Goal: Information Seeking & Learning: Understand process/instructions

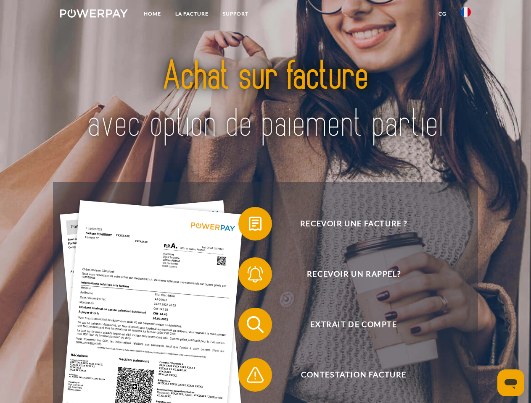
click at [94, 15] on img at bounding box center [94, 13] width 68 height 8
click at [466, 15] on img at bounding box center [466, 12] width 10 height 10
click at [442, 14] on link "CG" at bounding box center [442, 13] width 22 height 15
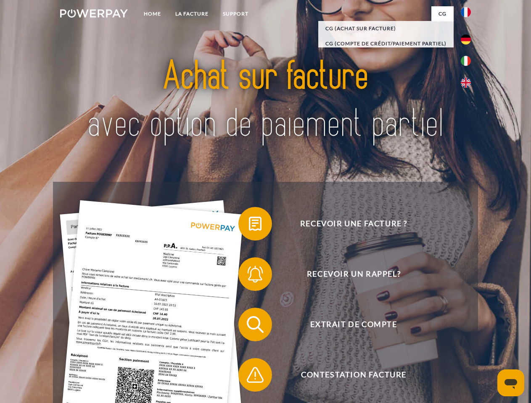
click at [249, 226] on span at bounding box center [242, 224] width 42 height 42
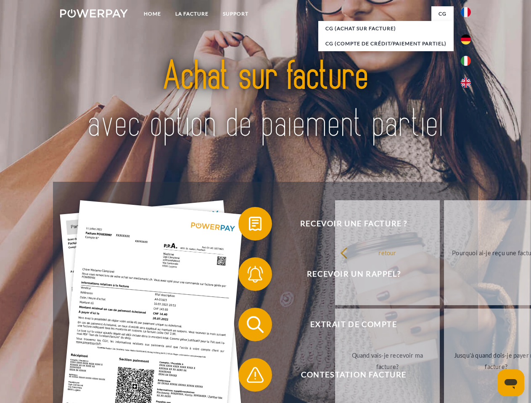
click at [444, 276] on link "Pourquoi ai-je reçu une facture?" at bounding box center [496, 252] width 105 height 105
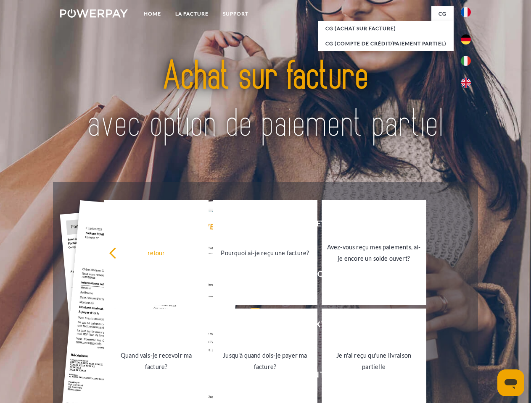
click at [249, 327] on div "retour Pourquoi ai-je reçu une facture? Avez-vous reçu mes paiements, ai-je enc…" at bounding box center [265, 307] width 340 height 217
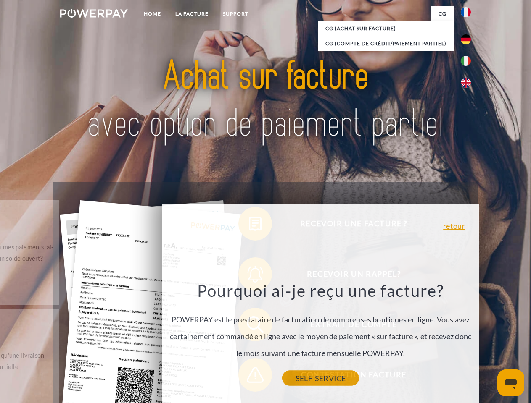
click at [282, 377] on link "SELF-SERVICE" at bounding box center [320, 378] width 77 height 15
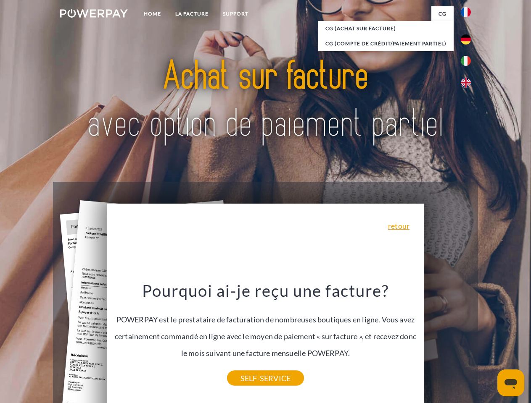
click at [511, 383] on icon "Ouvrir la fenêtre de messagerie" at bounding box center [510, 385] width 13 height 10
